Goal: Transaction & Acquisition: Download file/media

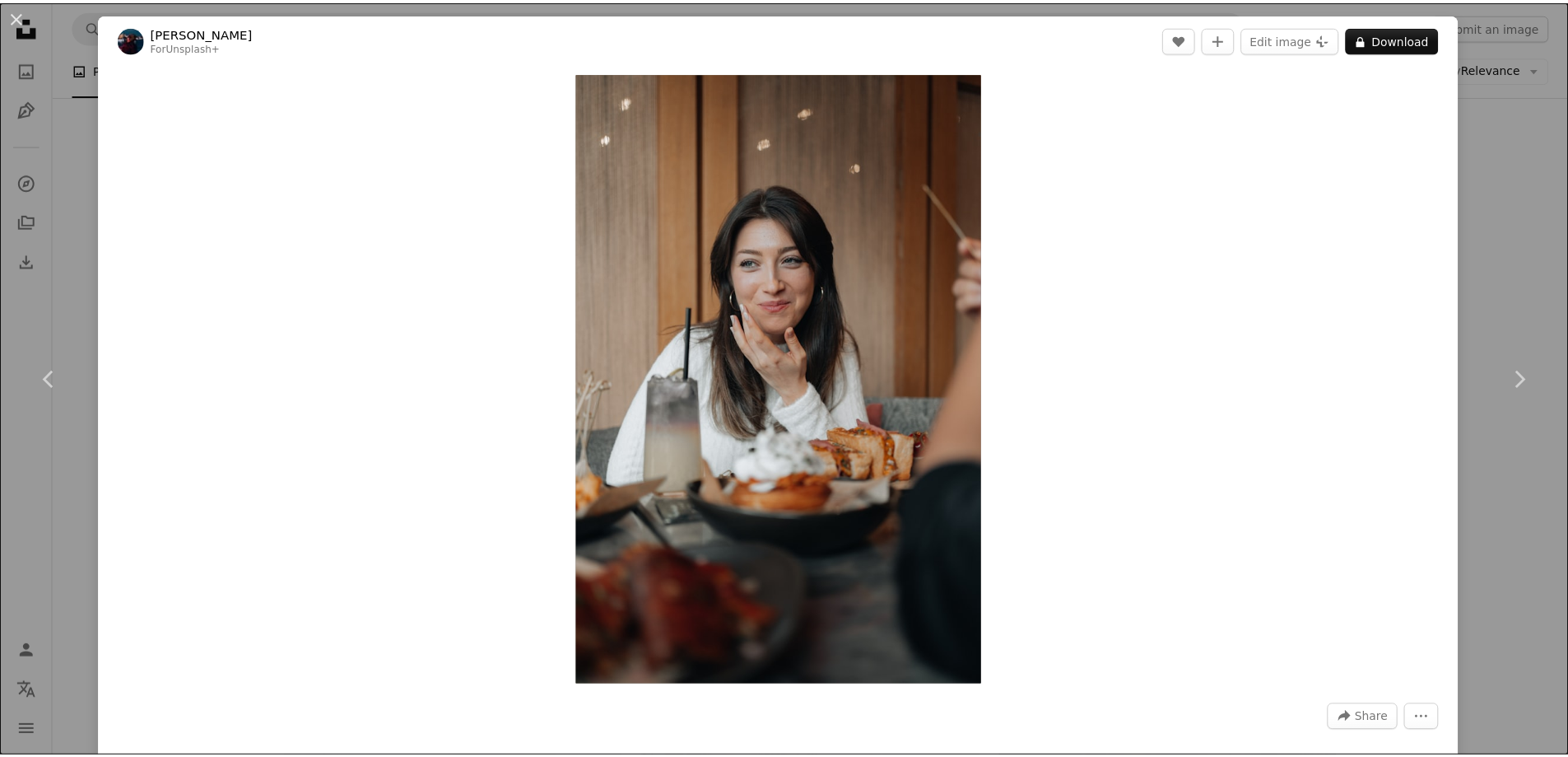
scroll to position [42815, 0]
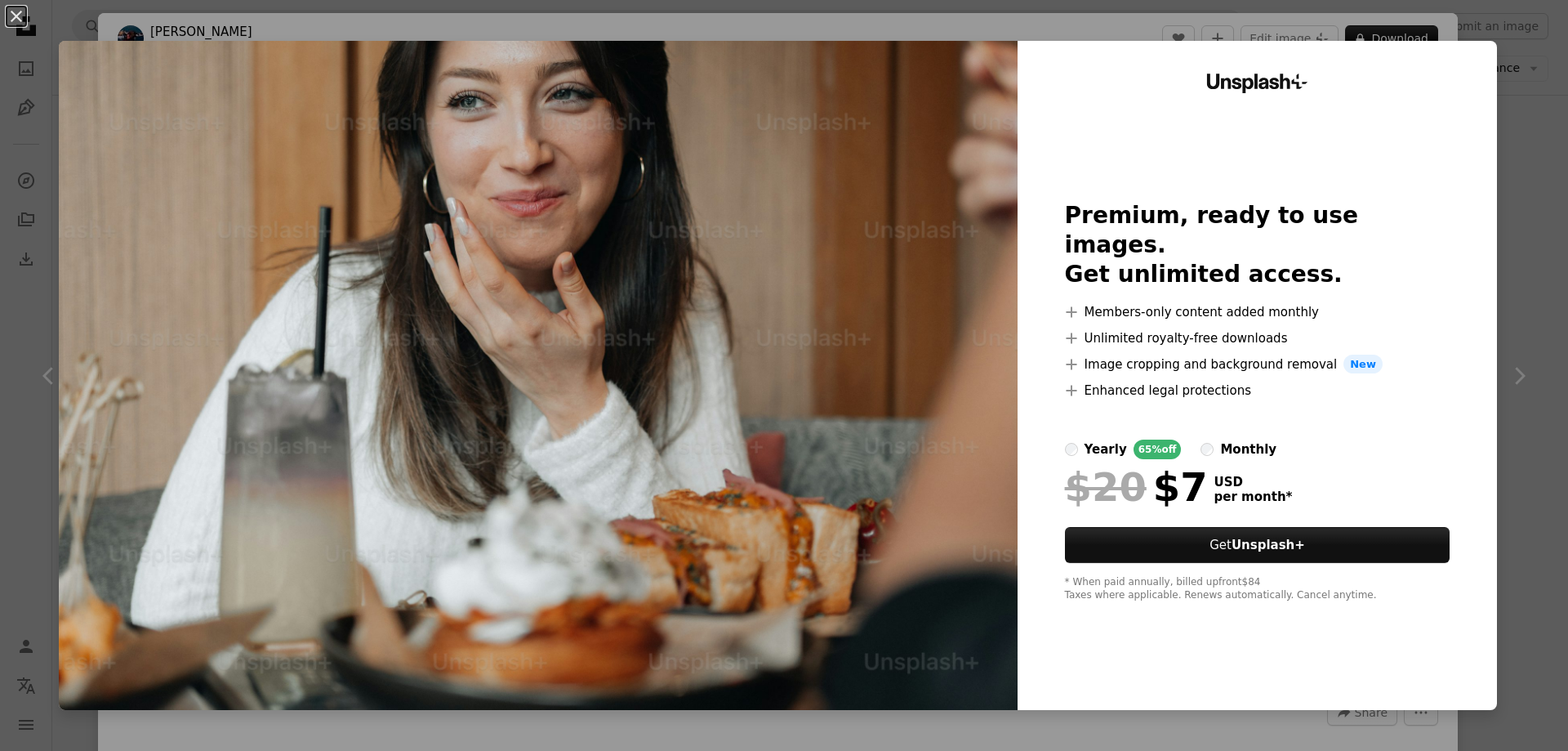
drag, startPoint x: 1504, startPoint y: 207, endPoint x: 1472, endPoint y: 143, distance: 71.6
click at [1505, 207] on div "An X shape Unsplash+ Premium, ready to use images. Get unlimited access. A plus…" at bounding box center [784, 375] width 1568 height 751
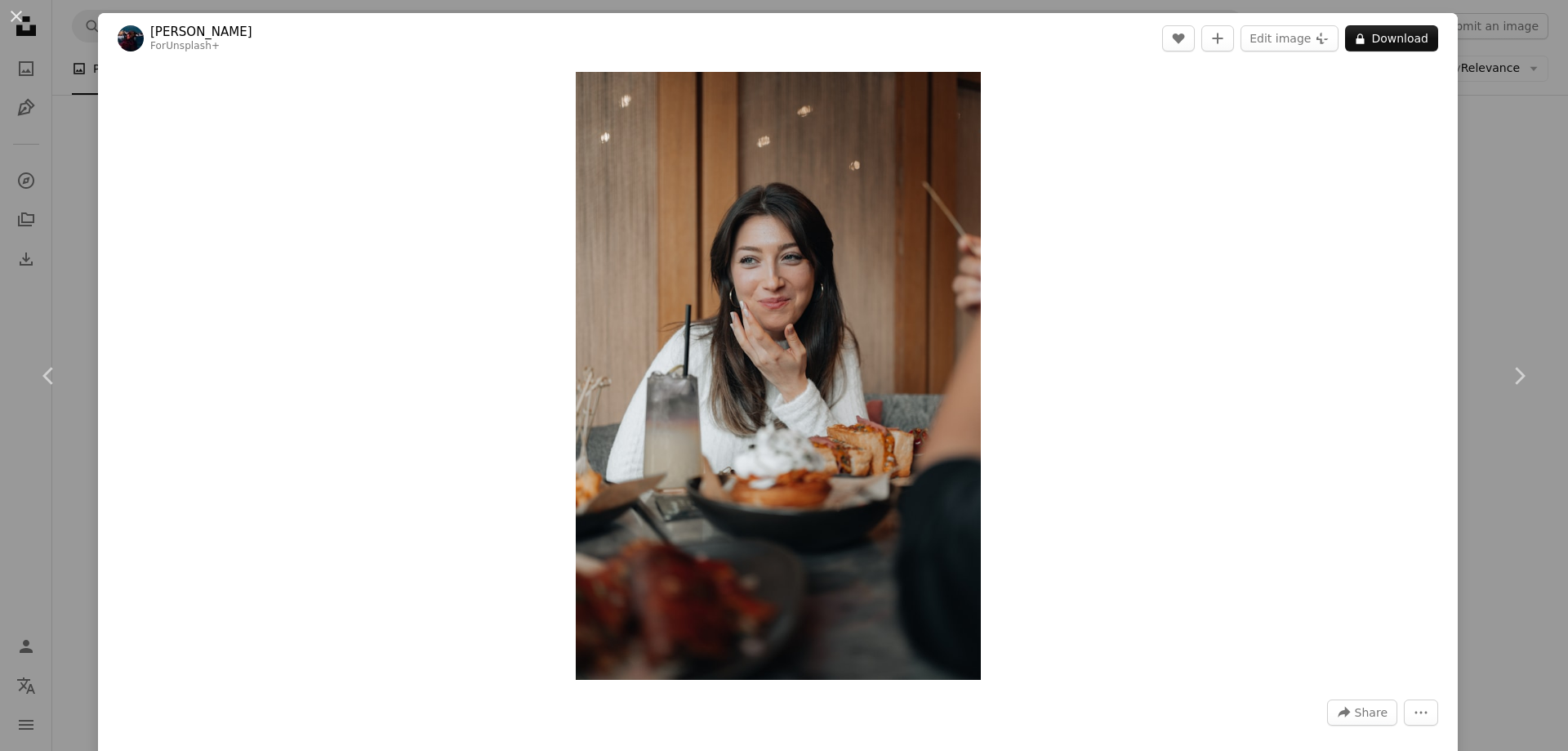
click at [1480, 133] on div "An X shape Chevron left Chevron right [PERSON_NAME] For Unsplash+ A heart A plu…" at bounding box center [784, 375] width 1568 height 751
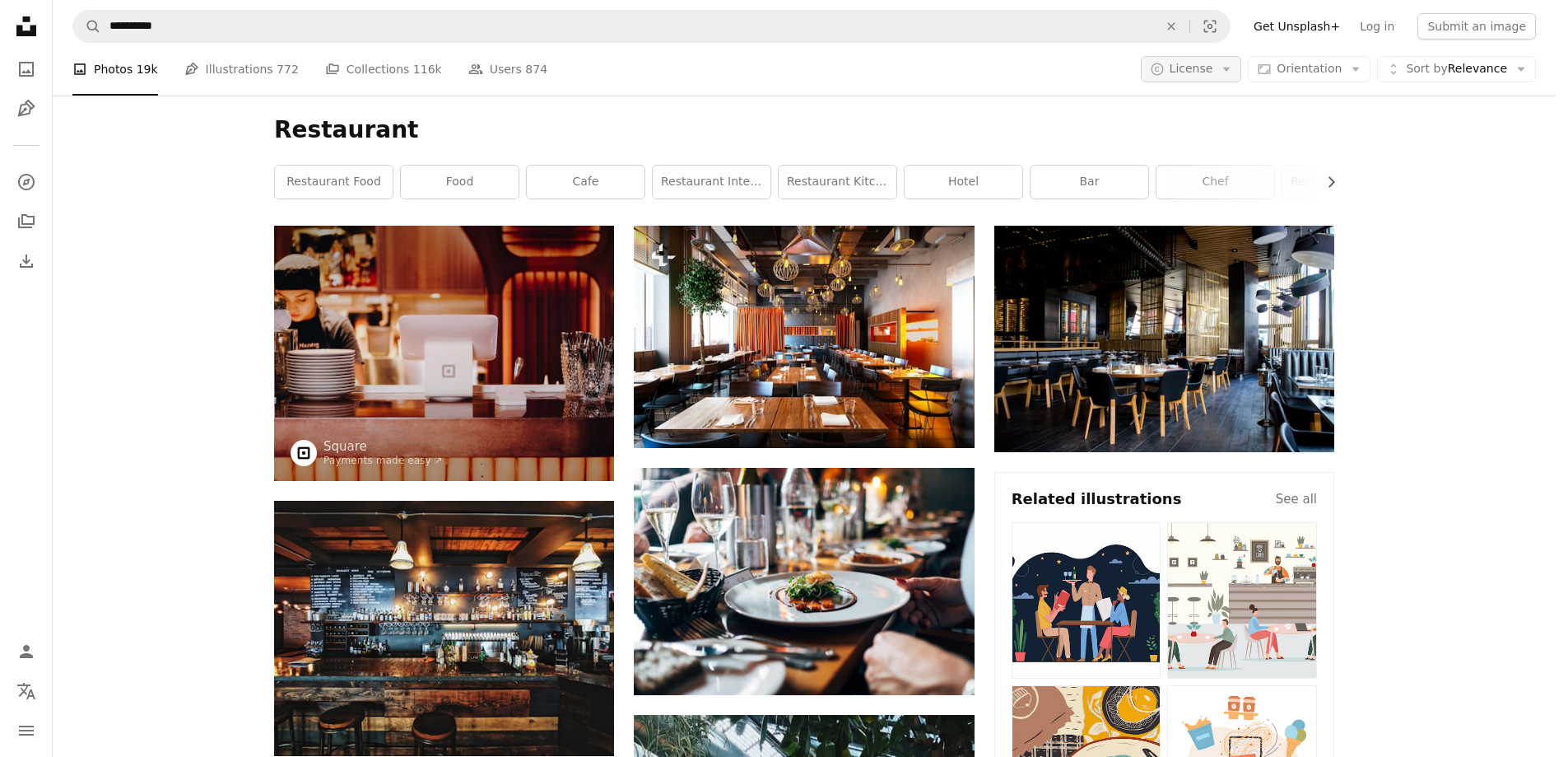
click at [1242, 71] on button "A copyright icon © License Arrow down" at bounding box center [1192, 69] width 101 height 26
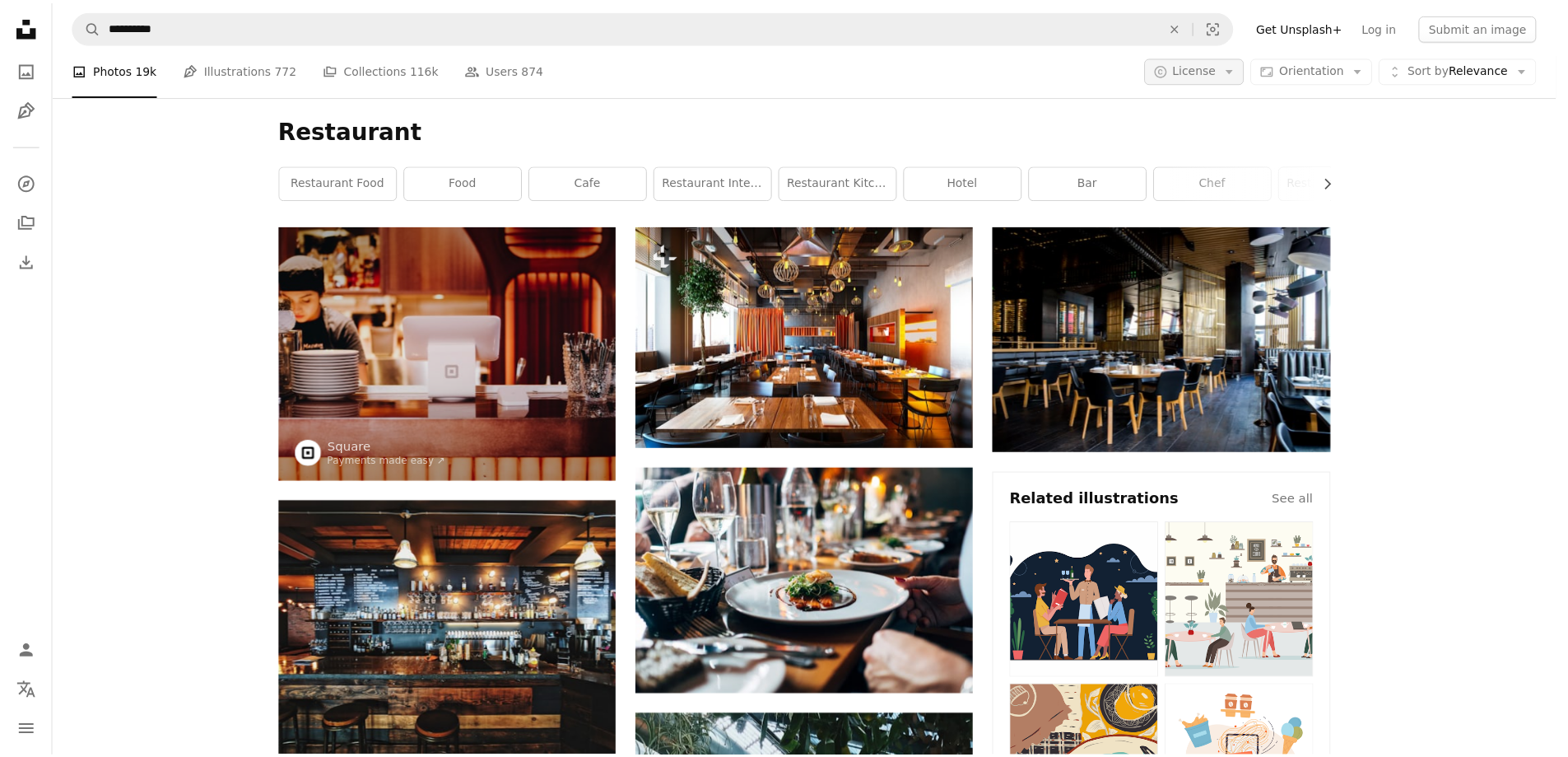
scroll to position [42815, 0]
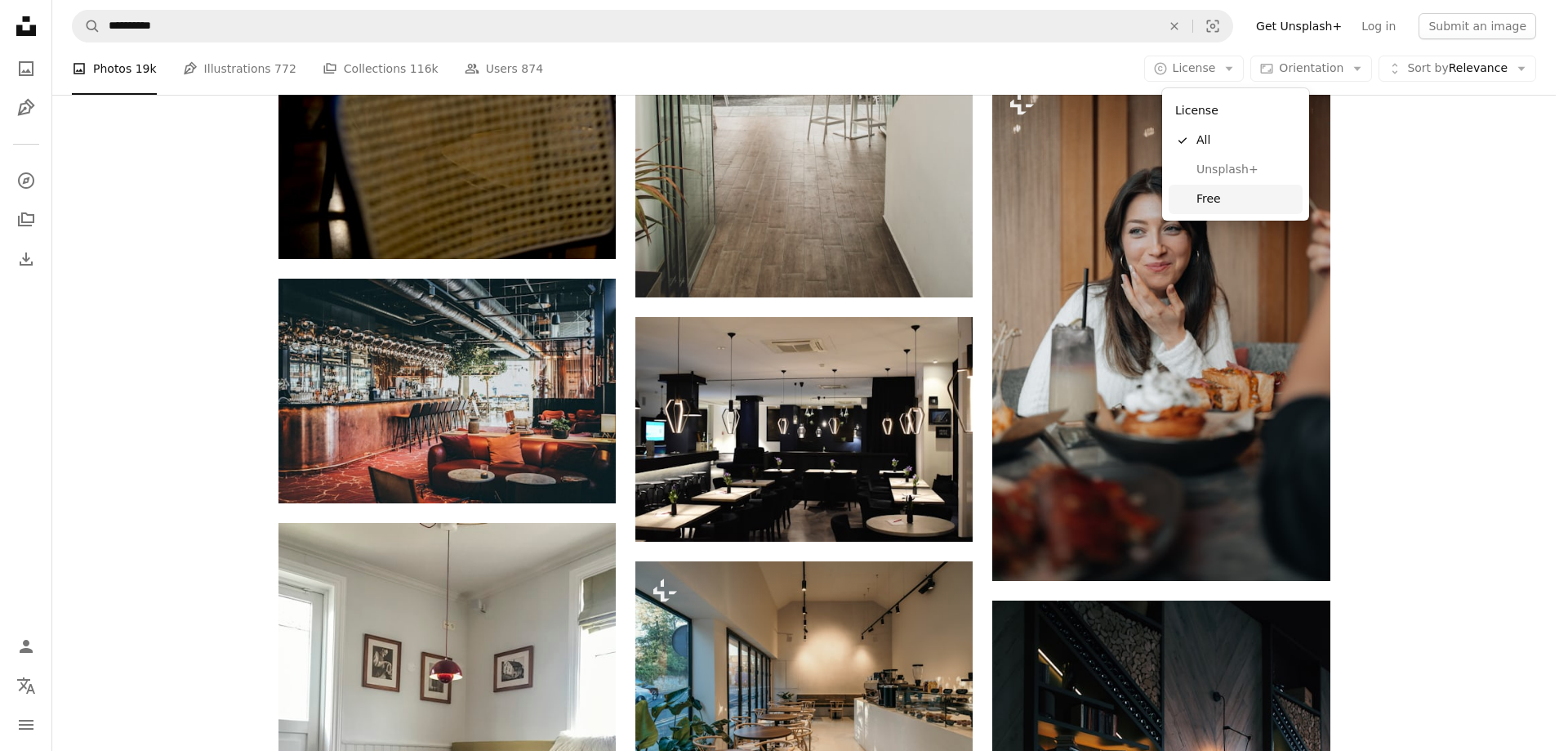
click at [1220, 195] on span "Free" at bounding box center [1246, 200] width 99 height 17
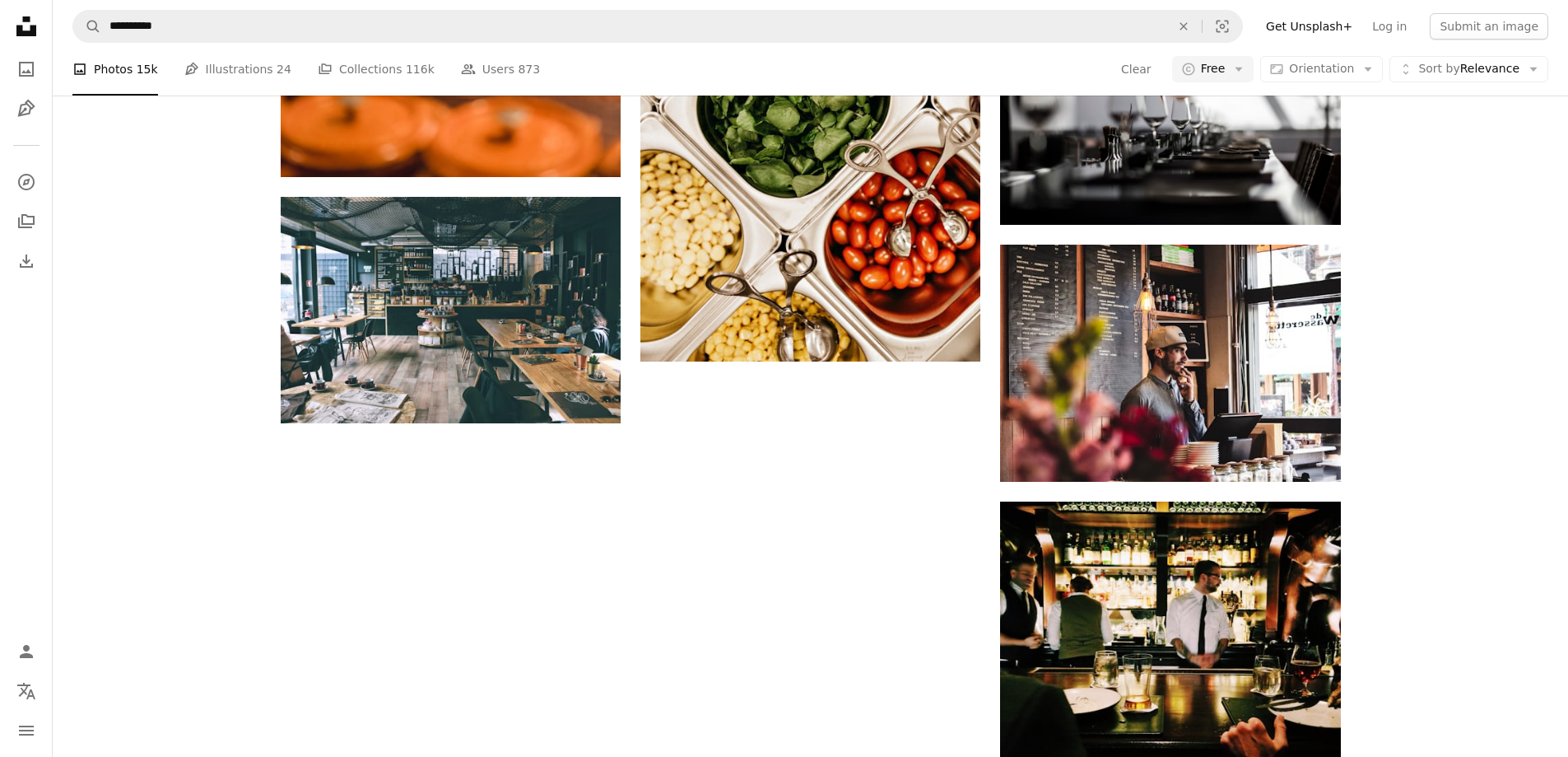
scroll to position [10944, 0]
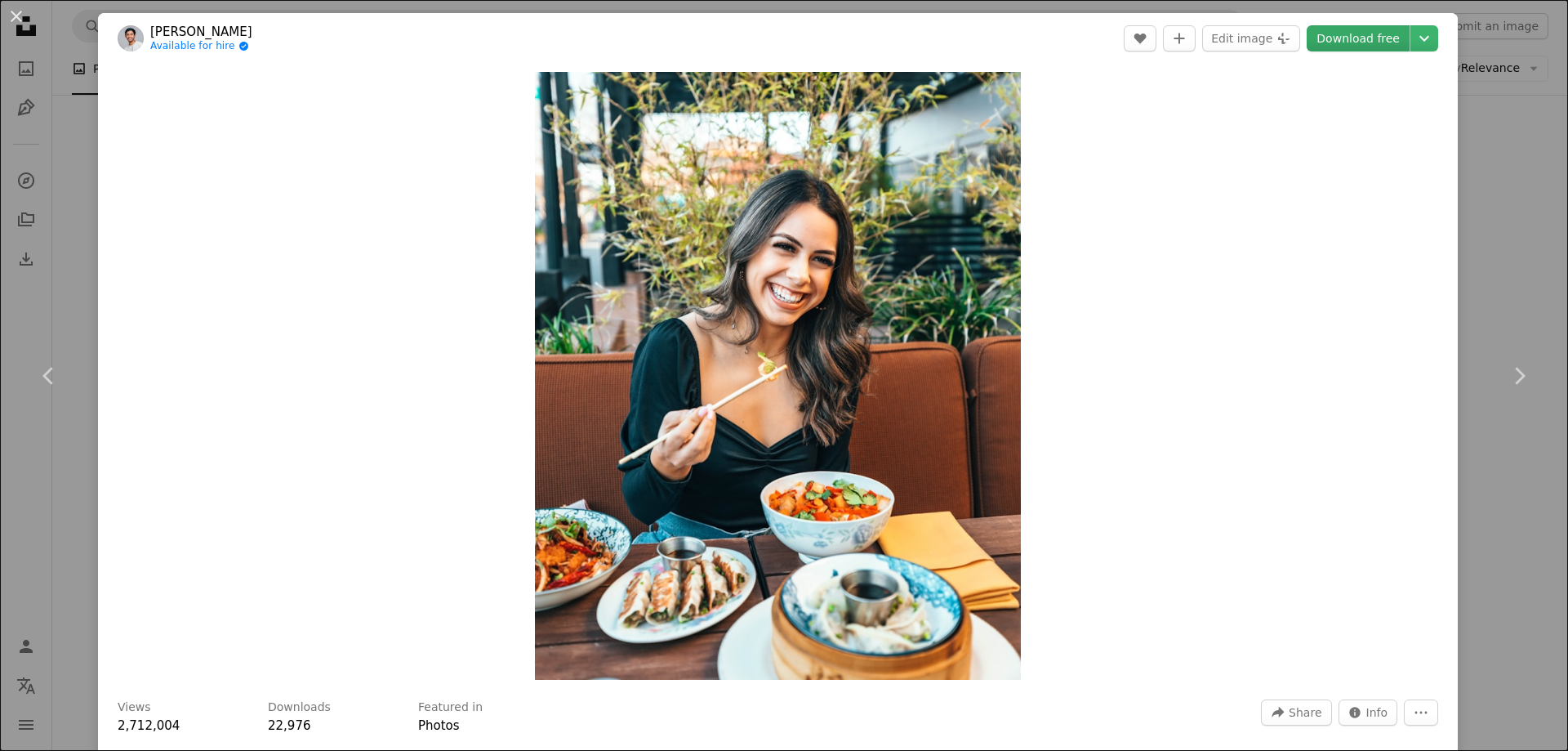
click at [1343, 42] on link "Download free" at bounding box center [1358, 38] width 103 height 26
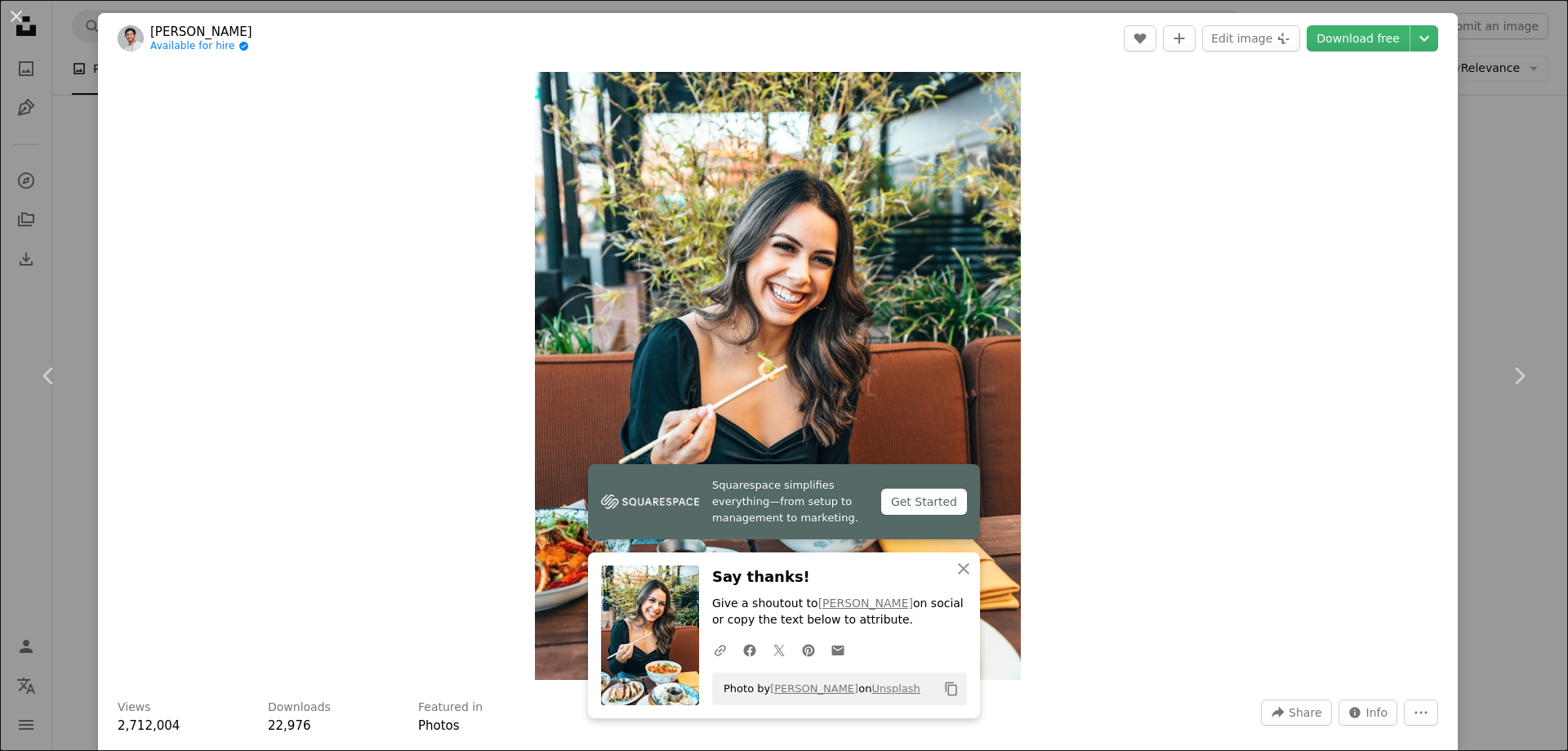
click at [41, 296] on div "An X shape Chevron left Chevron right Squarespace simplifies everything—from se…" at bounding box center [784, 375] width 1568 height 751
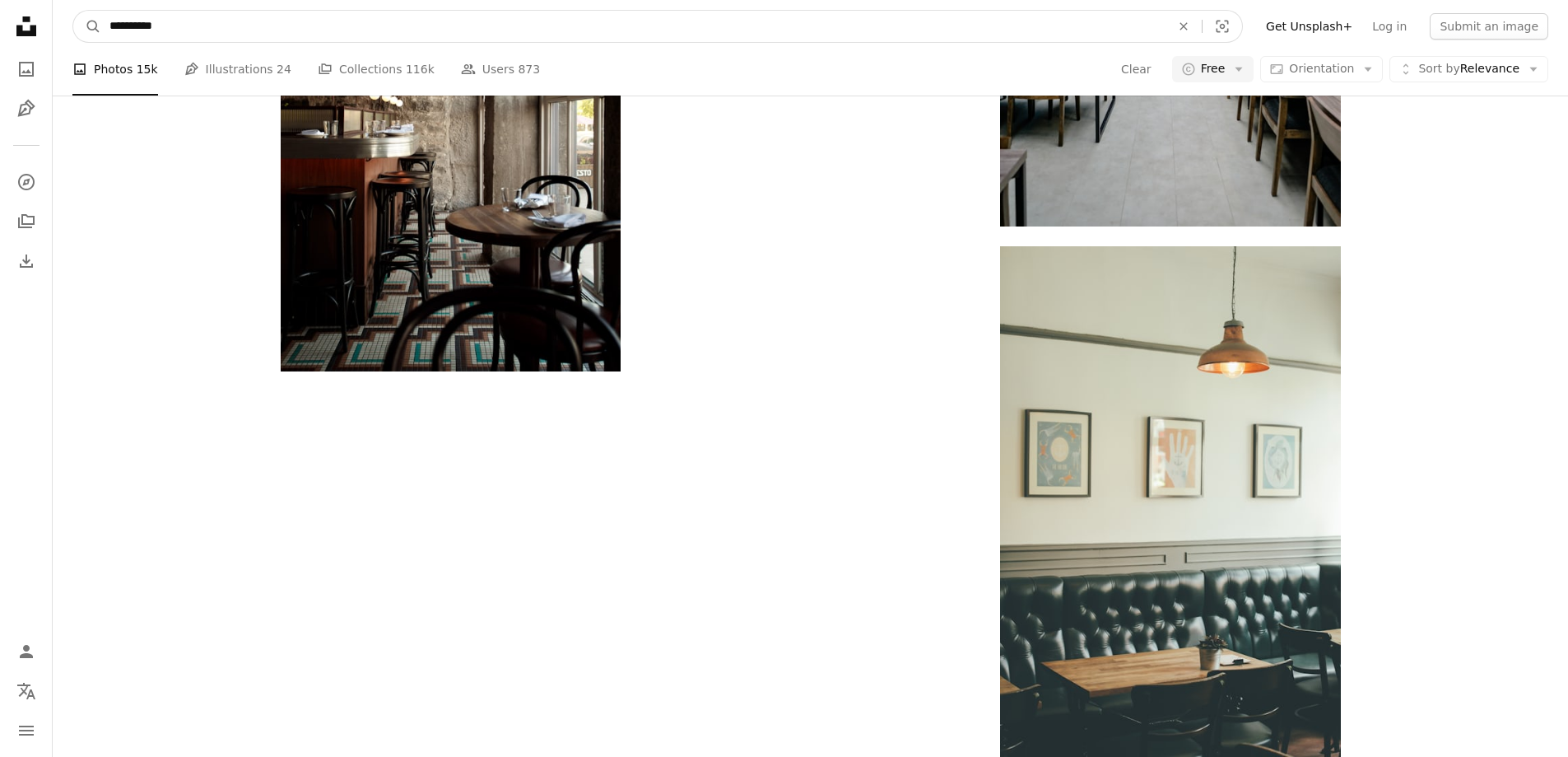
click at [593, 32] on input "**********" at bounding box center [633, 26] width 1065 height 31
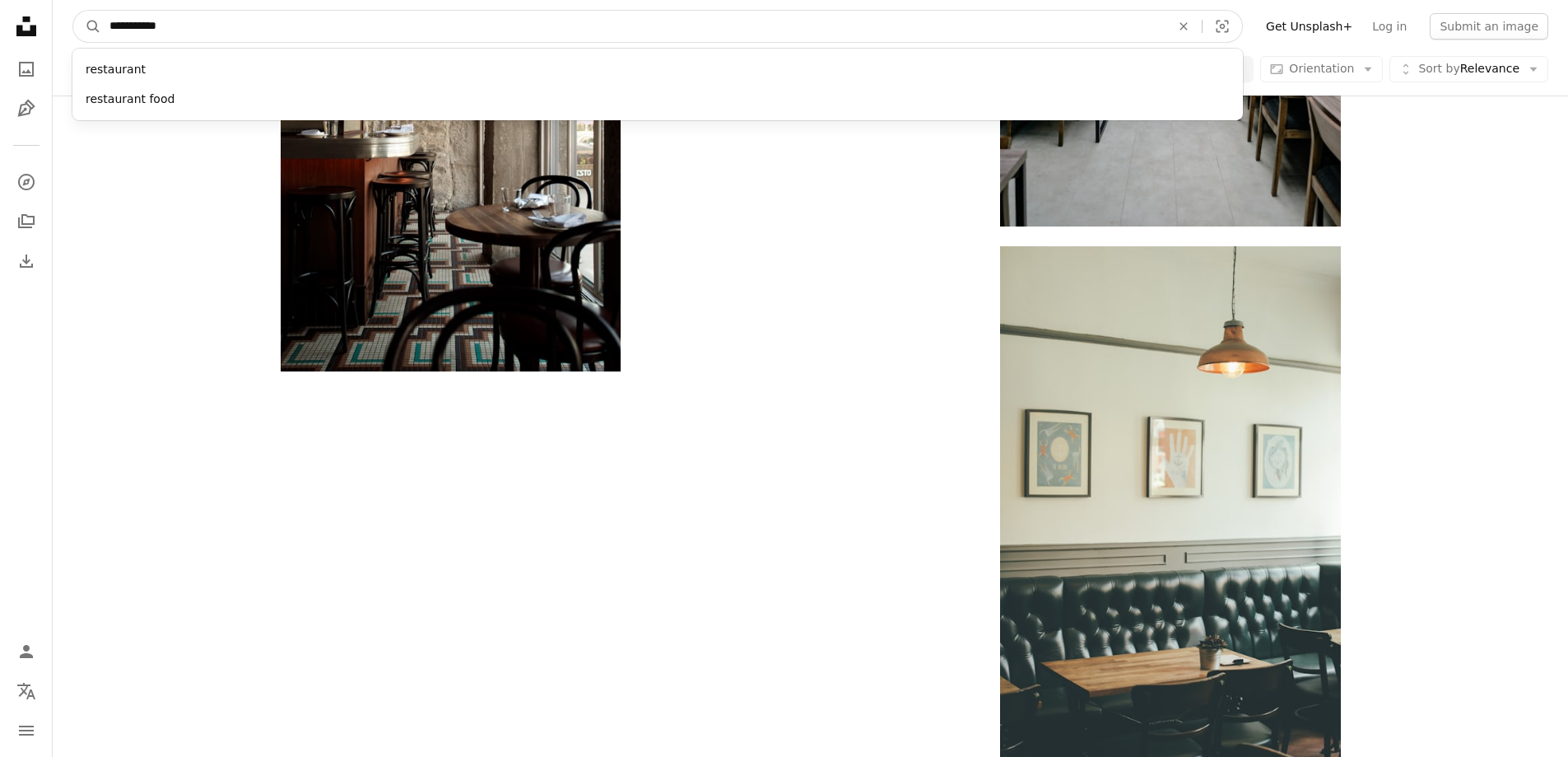
type input "**********"
click at [73, 11] on button "A magnifying glass" at bounding box center [87, 26] width 28 height 31
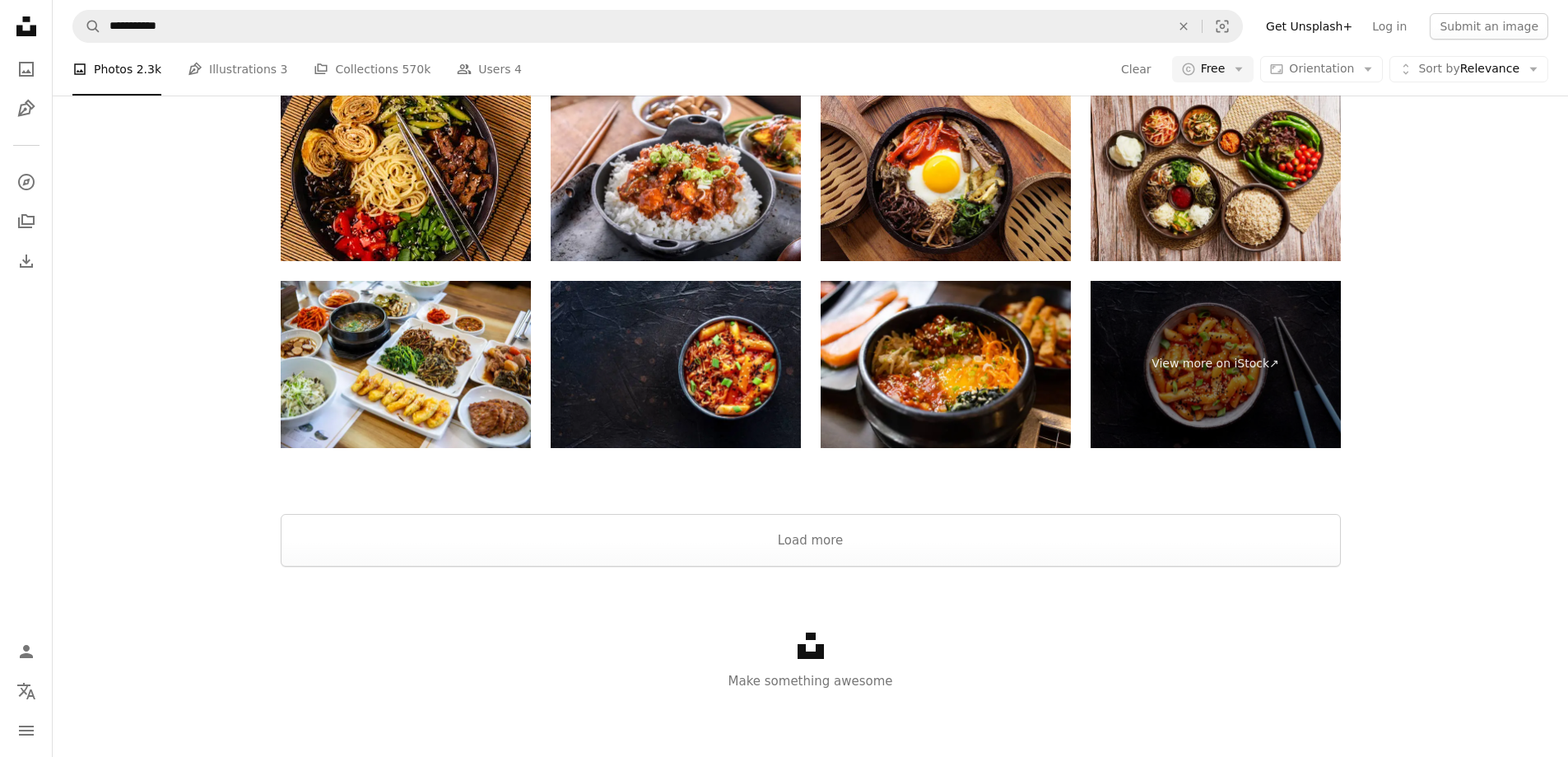
scroll to position [176, 0]
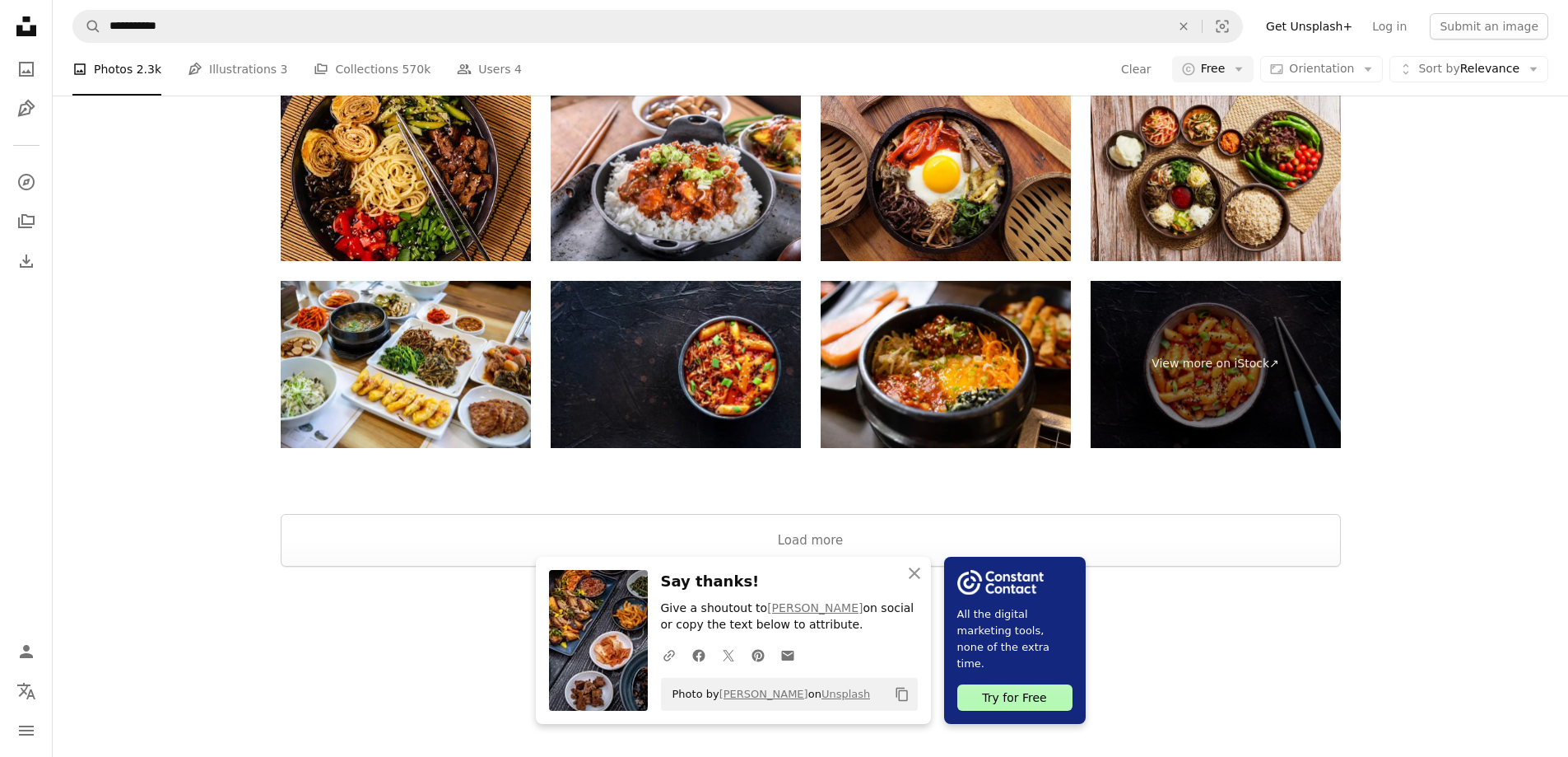
drag, startPoint x: 1469, startPoint y: 258, endPoint x: 1456, endPoint y: 248, distance: 16.4
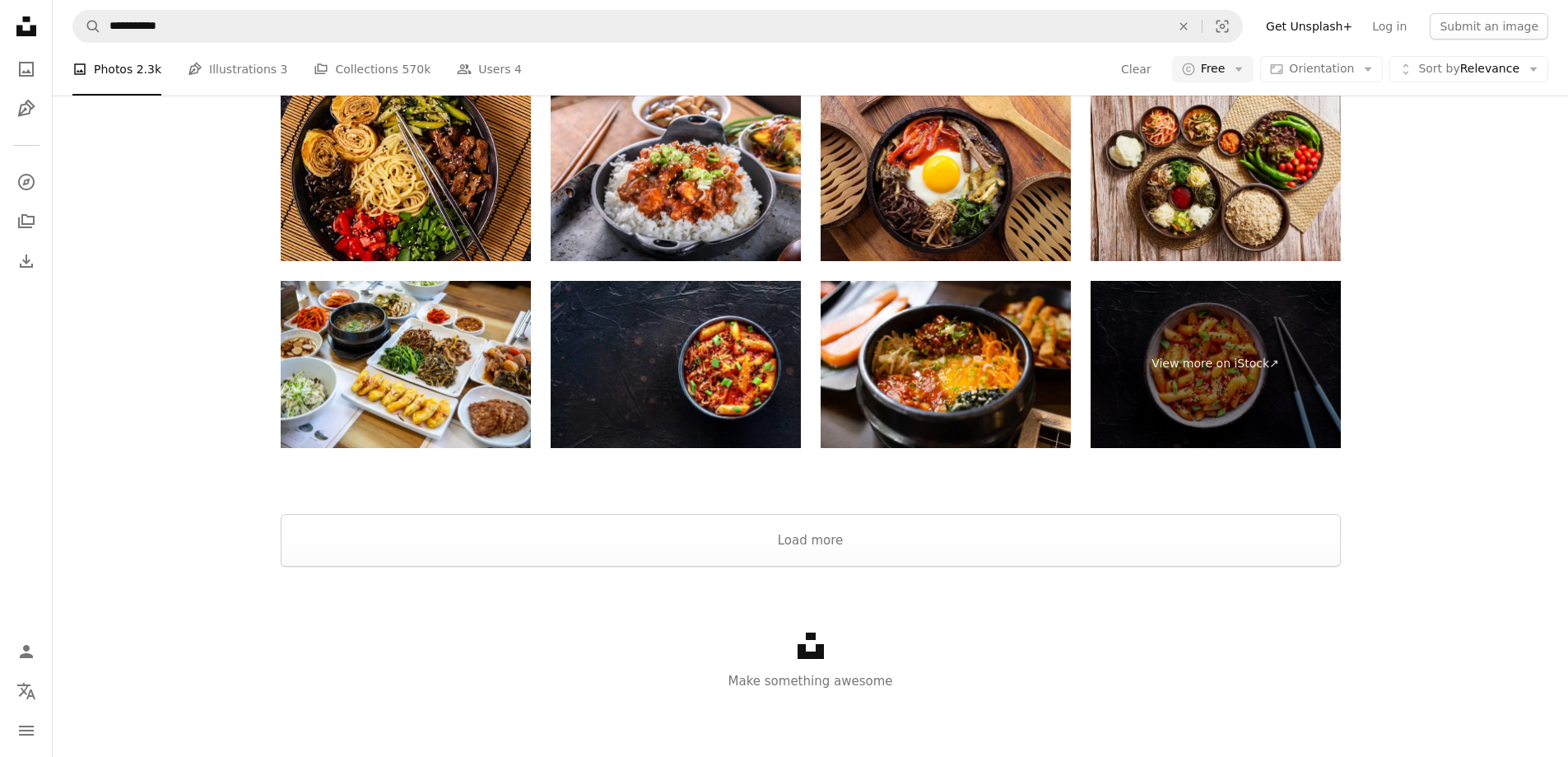
scroll to position [1120, 0]
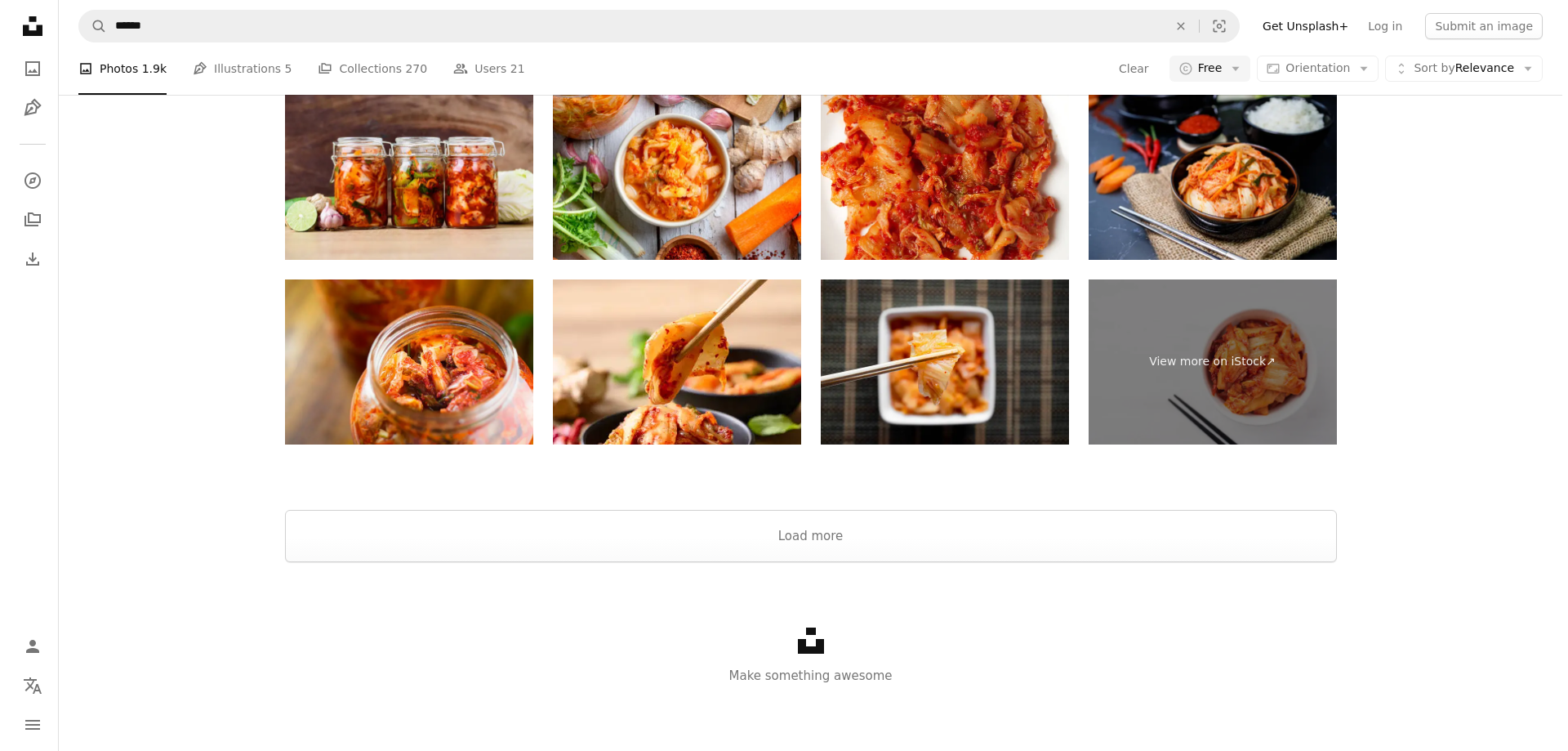
scroll to position [1076, 0]
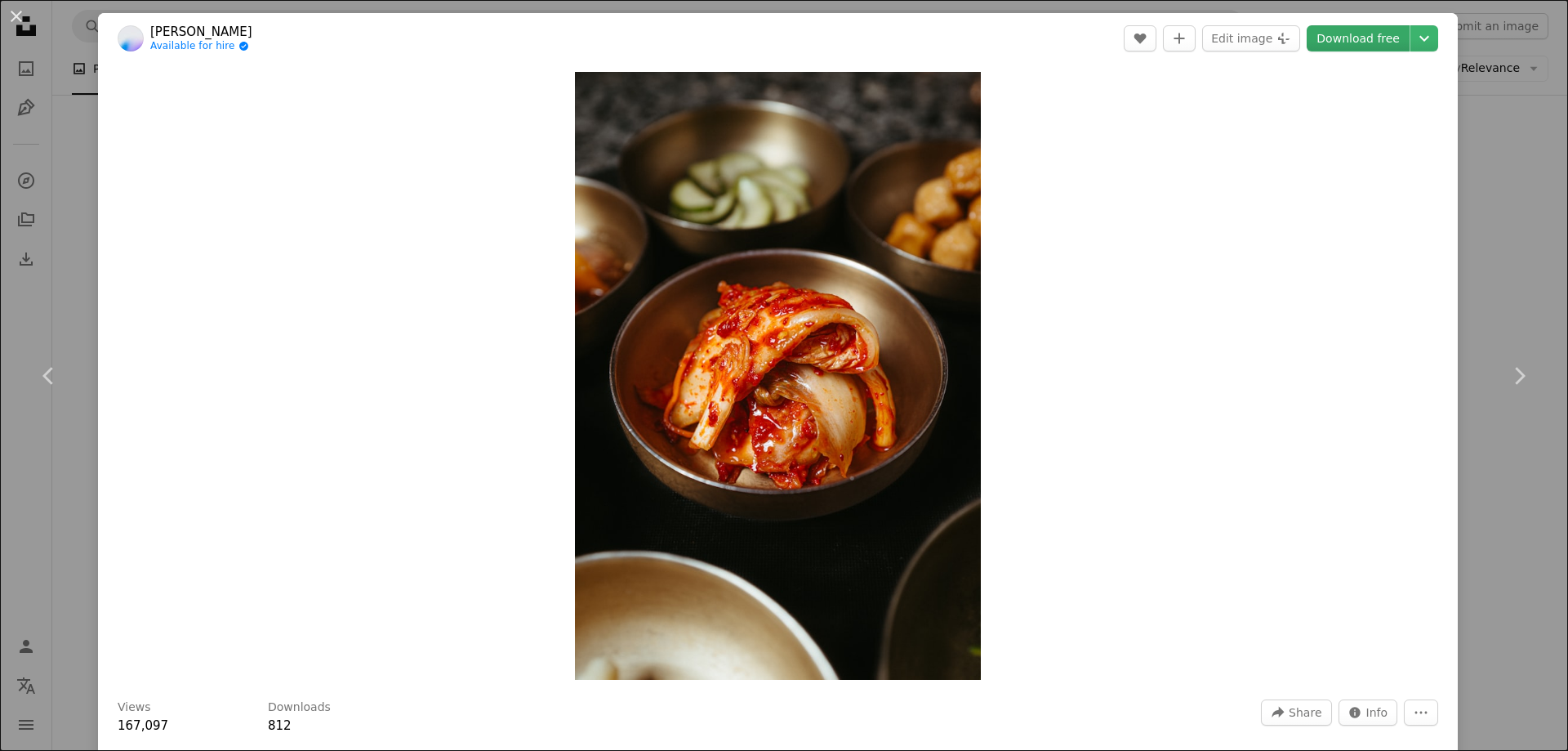
click at [1353, 44] on link "Download free" at bounding box center [1358, 38] width 103 height 26
